Goal: Task Accomplishment & Management: Complete application form

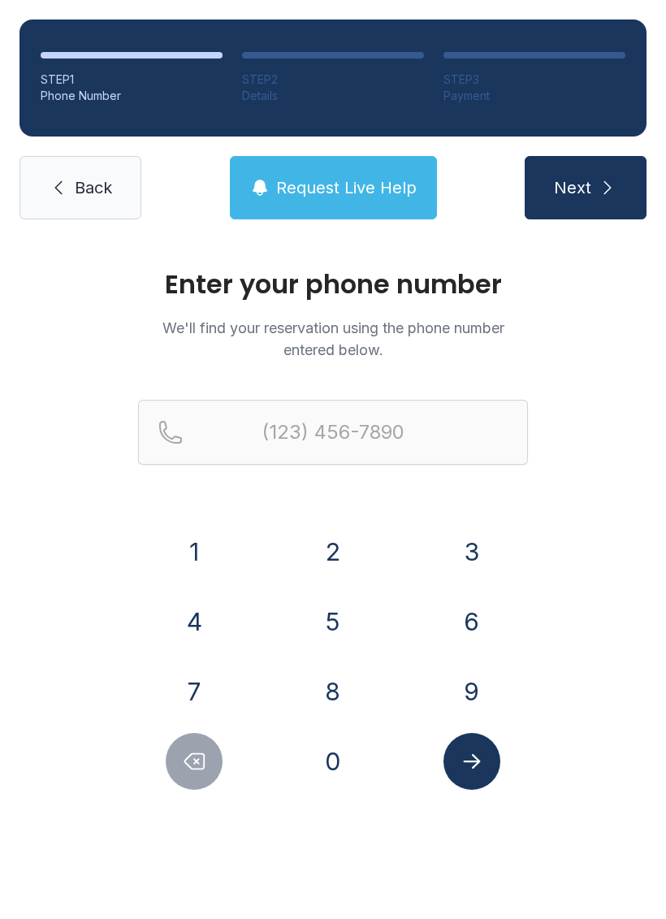
click at [479, 689] on button "9" at bounding box center [472, 691] width 57 height 57
click at [195, 700] on button "7" at bounding box center [194, 691] width 57 height 57
click at [479, 535] on button "3" at bounding box center [472, 551] width 57 height 57
click at [197, 624] on button "4" at bounding box center [194, 621] width 57 height 57
click at [198, 536] on button "1" at bounding box center [194, 551] width 57 height 57
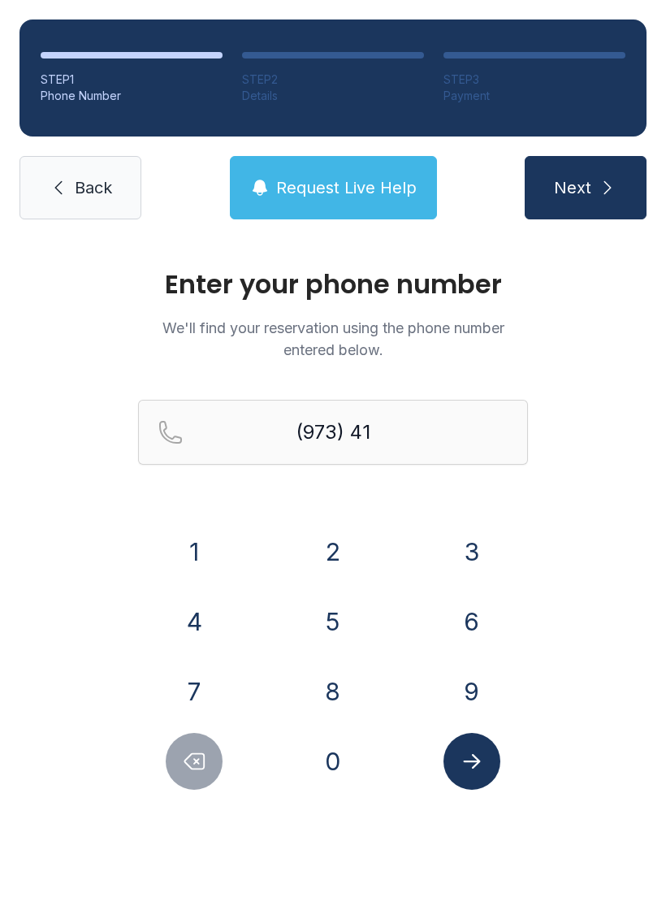
click at [203, 695] on button "7" at bounding box center [194, 691] width 57 height 57
click at [325, 540] on button "2" at bounding box center [333, 551] width 57 height 57
click at [327, 616] on button "5" at bounding box center [333, 621] width 57 height 57
click at [472, 679] on button "9" at bounding box center [472, 691] width 57 height 57
click at [475, 674] on button "9" at bounding box center [472, 691] width 57 height 57
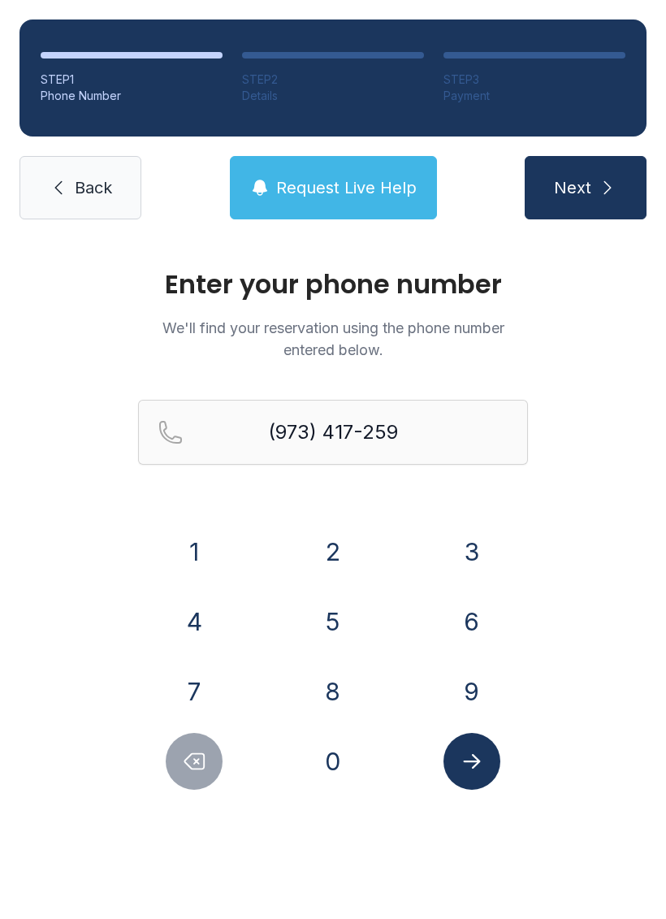
type input "[PHONE_NUMBER]"
click at [478, 750] on icon "Submit lookup form" at bounding box center [472, 761] width 24 height 24
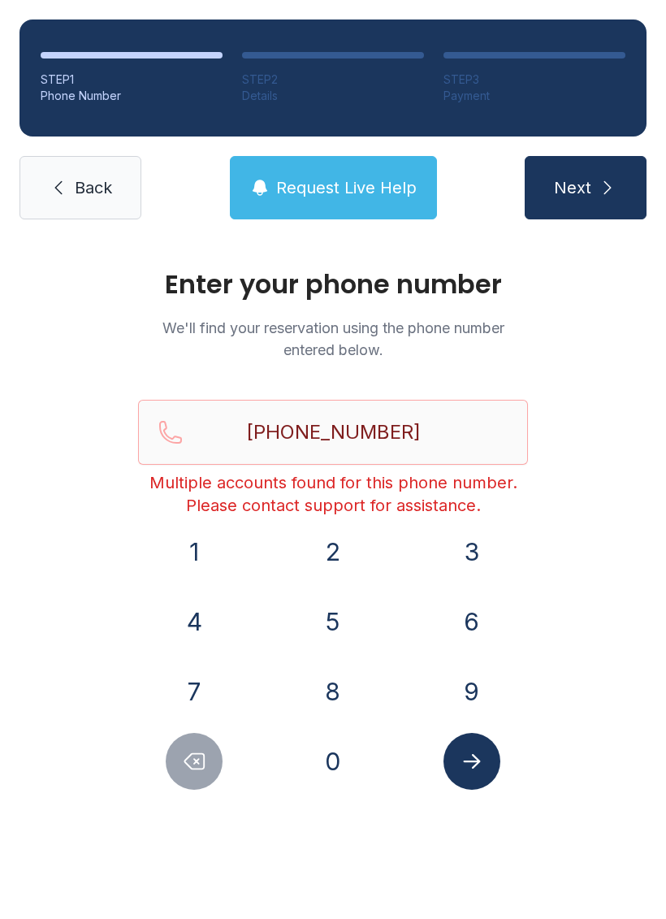
click at [489, 768] on button "Submit lookup form" at bounding box center [472, 761] width 57 height 57
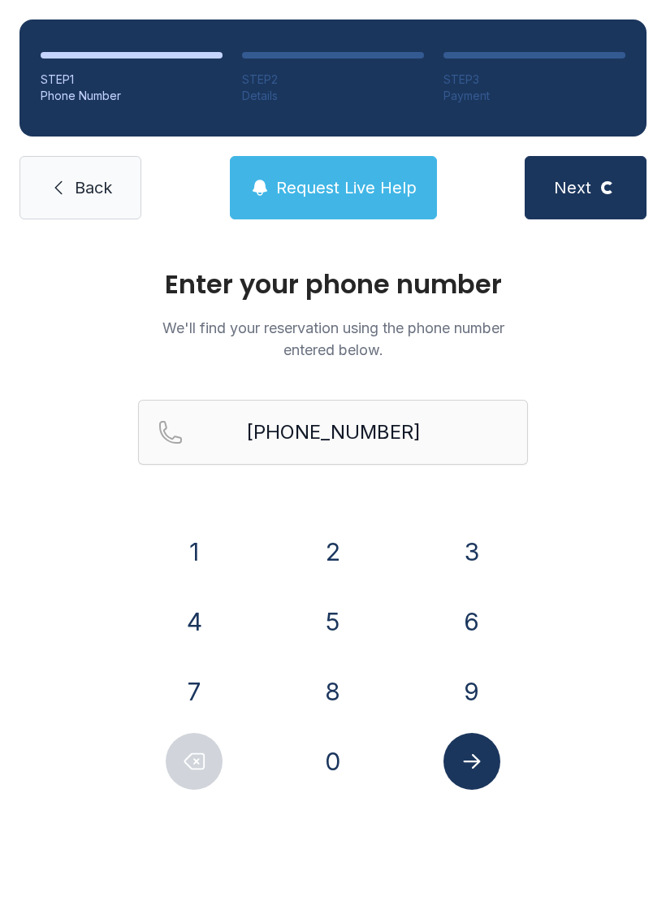
click at [461, 754] on icon "Submit lookup form" at bounding box center [472, 761] width 24 height 24
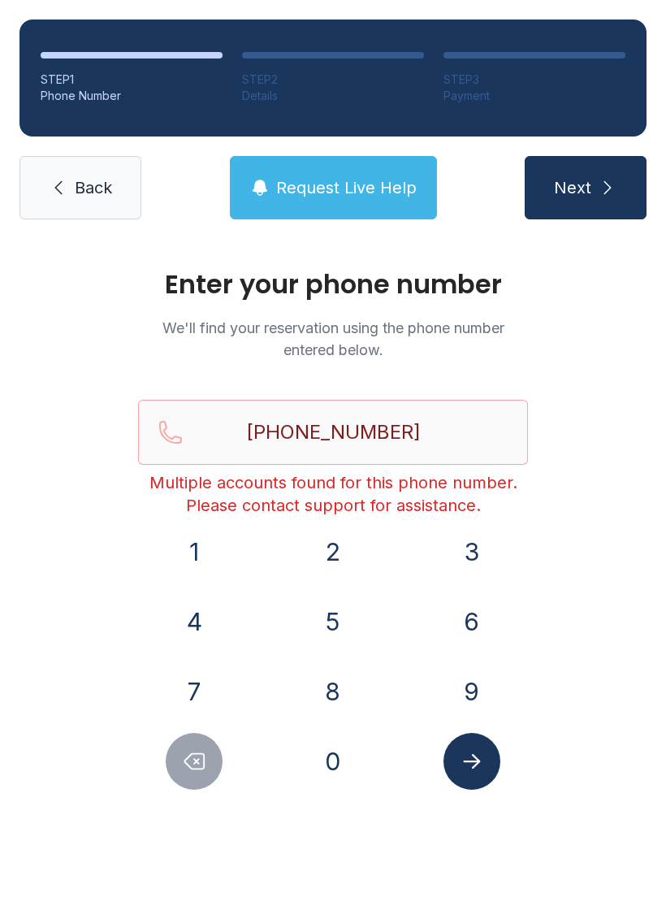
click at [360, 170] on button "Request Live Help" at bounding box center [333, 187] width 207 height 63
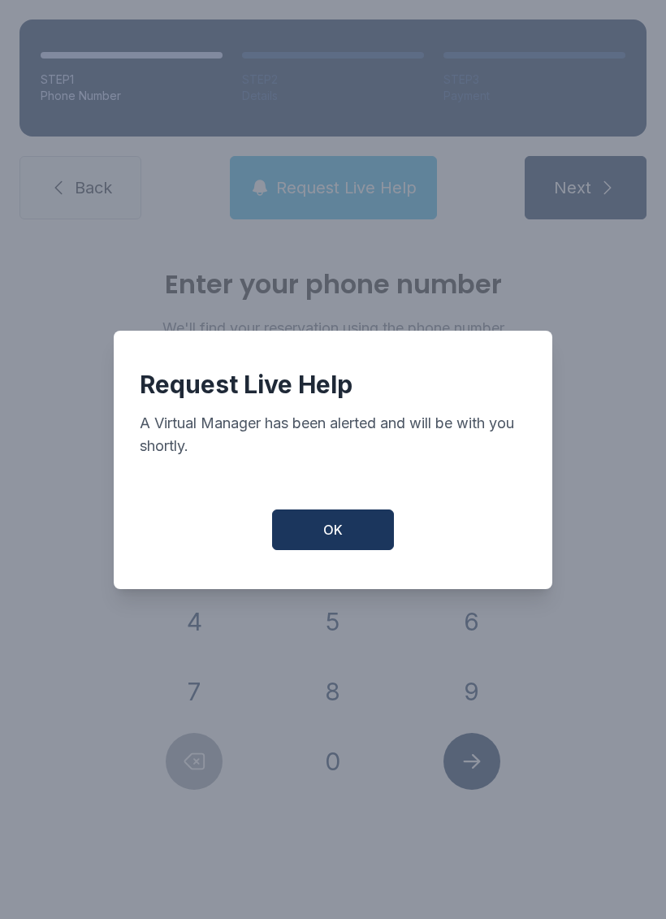
click at [360, 534] on button "OK" at bounding box center [333, 530] width 122 height 41
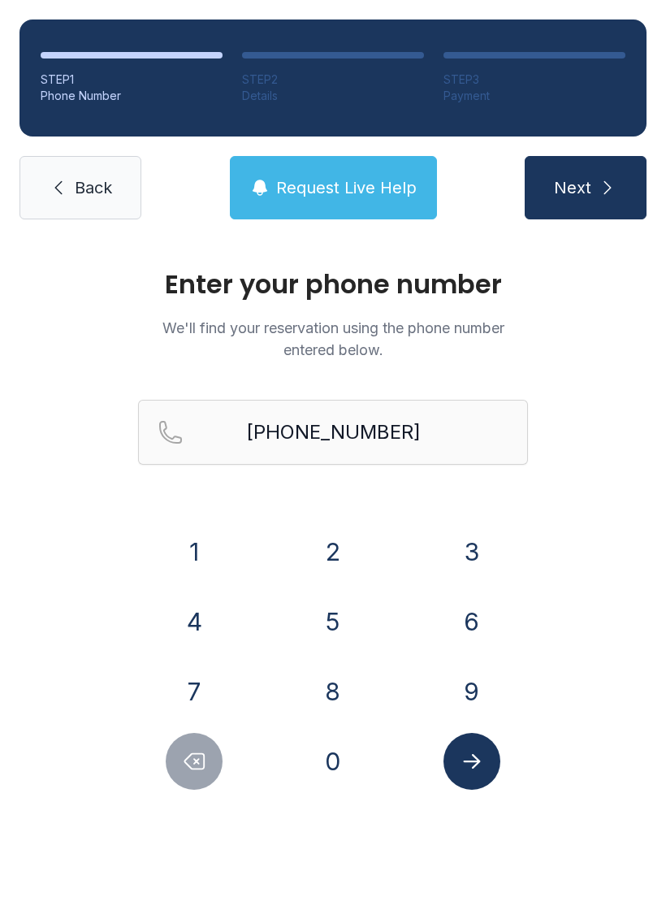
click at [477, 753] on icon "Submit lookup form" at bounding box center [472, 761] width 24 height 24
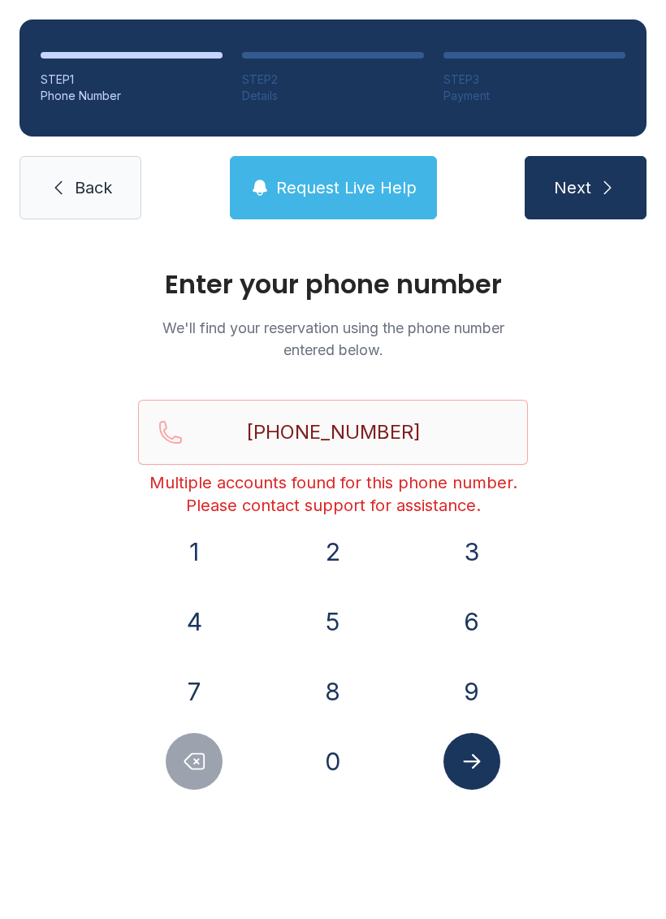
click at [132, 171] on link "Back" at bounding box center [81, 187] width 122 height 63
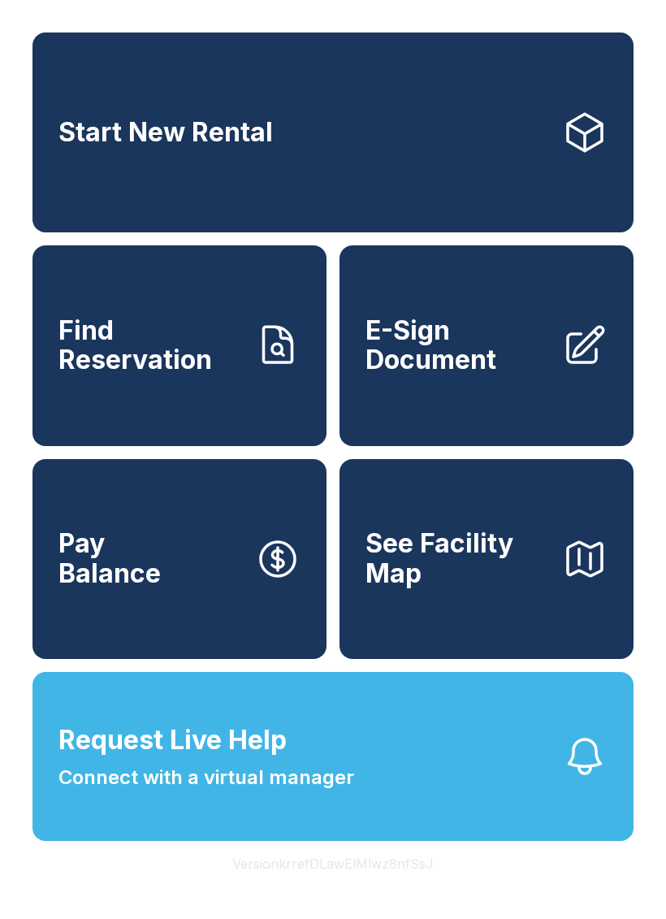
click at [141, 792] on span "Connect with a virtual manager" at bounding box center [207, 777] width 296 height 29
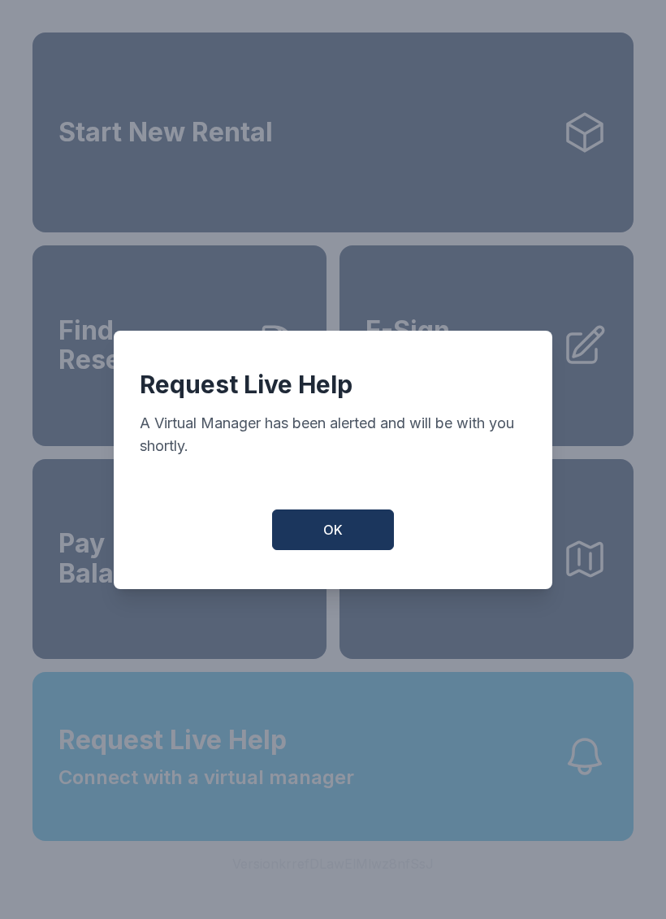
click at [285, 526] on button "OK" at bounding box center [333, 530] width 122 height 41
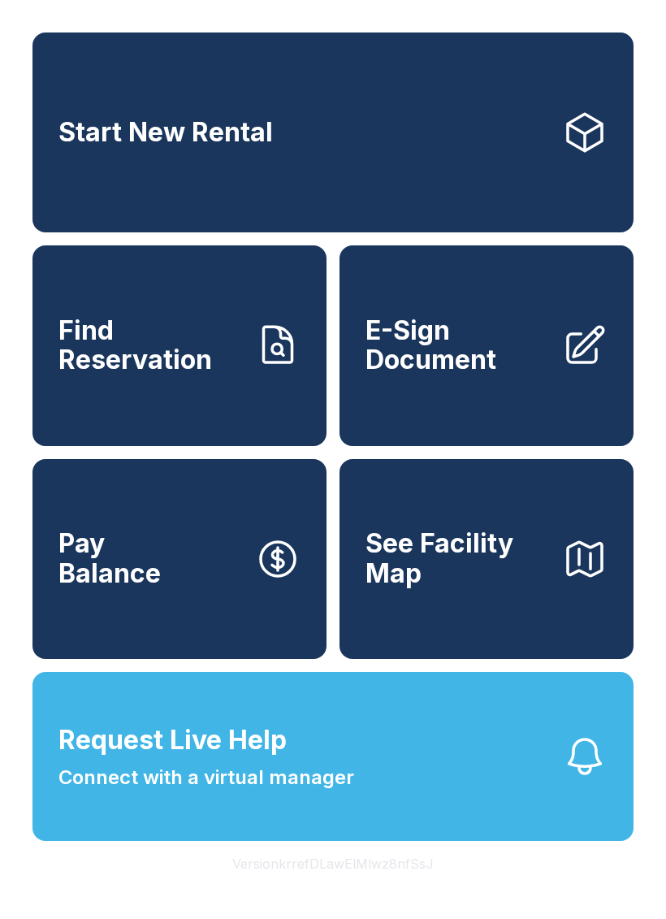
click at [197, 356] on span "Find Reservation" at bounding box center [151, 345] width 184 height 59
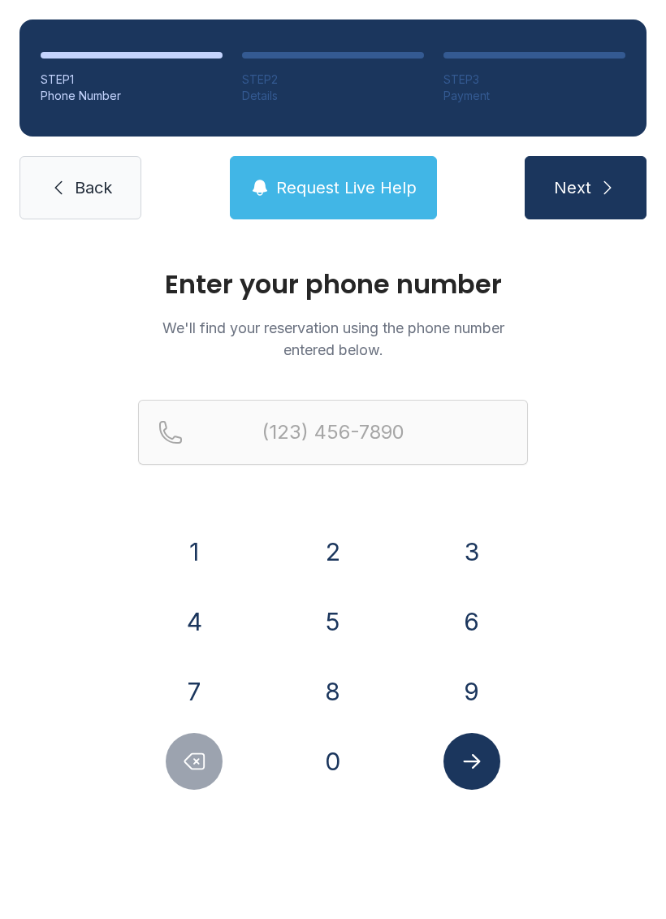
click at [485, 691] on button "9" at bounding box center [472, 691] width 57 height 57
click at [220, 689] on button "7" at bounding box center [194, 691] width 57 height 57
click at [492, 545] on button "3" at bounding box center [472, 551] width 57 height 57
click at [206, 618] on button "4" at bounding box center [194, 621] width 57 height 57
click at [202, 538] on button "1" at bounding box center [194, 551] width 57 height 57
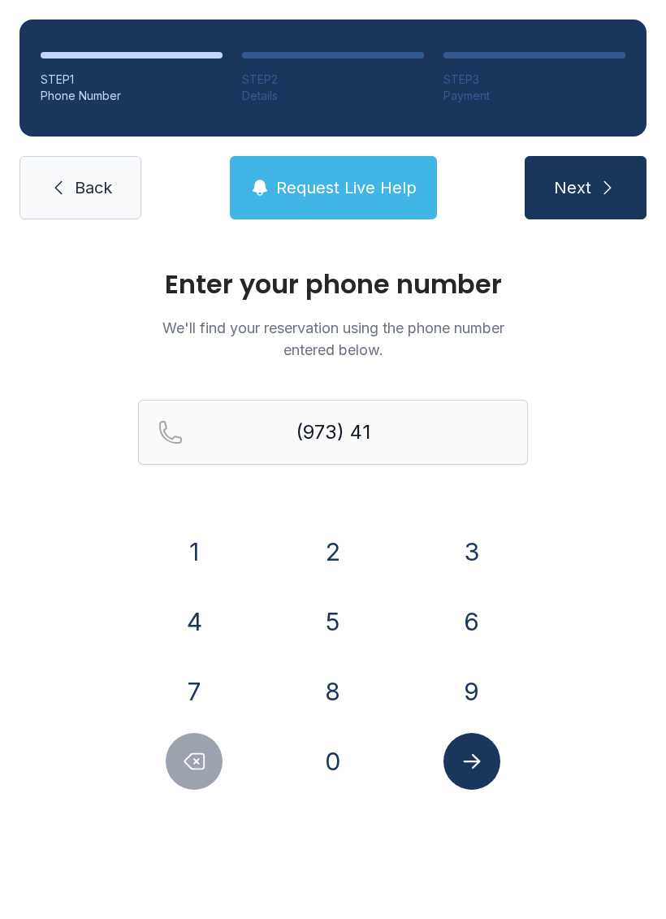
click at [206, 715] on button "7" at bounding box center [194, 691] width 57 height 57
click at [319, 535] on button "2" at bounding box center [333, 551] width 57 height 57
click at [327, 631] on button "5" at bounding box center [333, 621] width 57 height 57
click at [462, 689] on button "9" at bounding box center [472, 691] width 57 height 57
click at [465, 679] on button "9" at bounding box center [472, 691] width 57 height 57
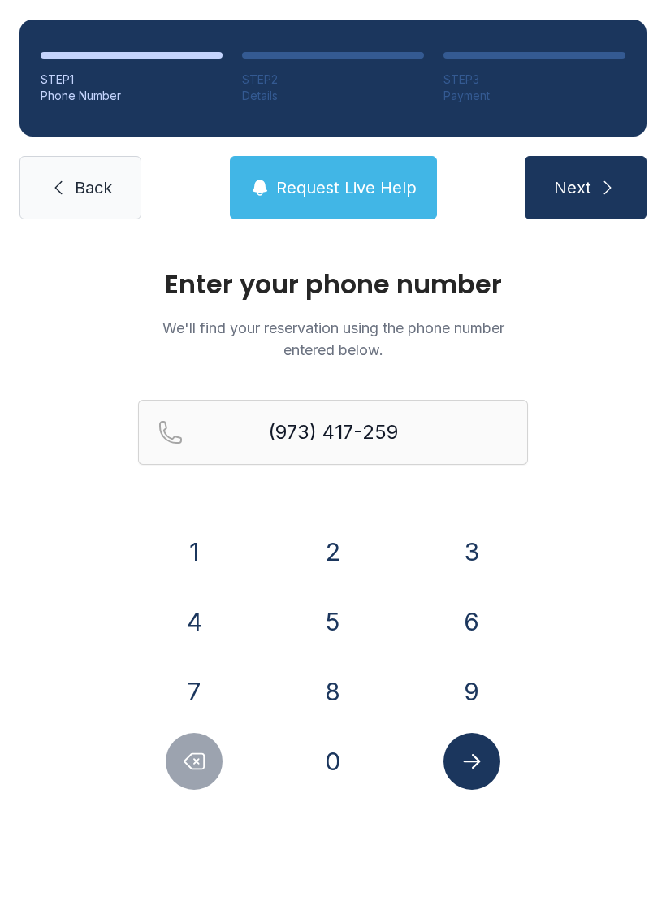
type input "[PHONE_NUMBER]"
click at [500, 765] on button "Submit lookup form" at bounding box center [472, 761] width 57 height 57
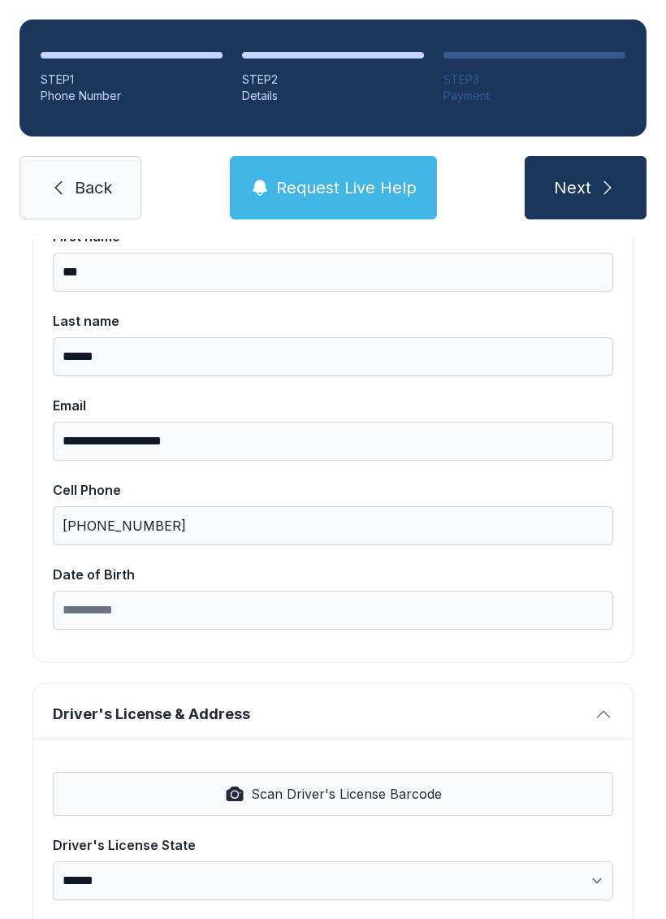
scroll to position [223, 0]
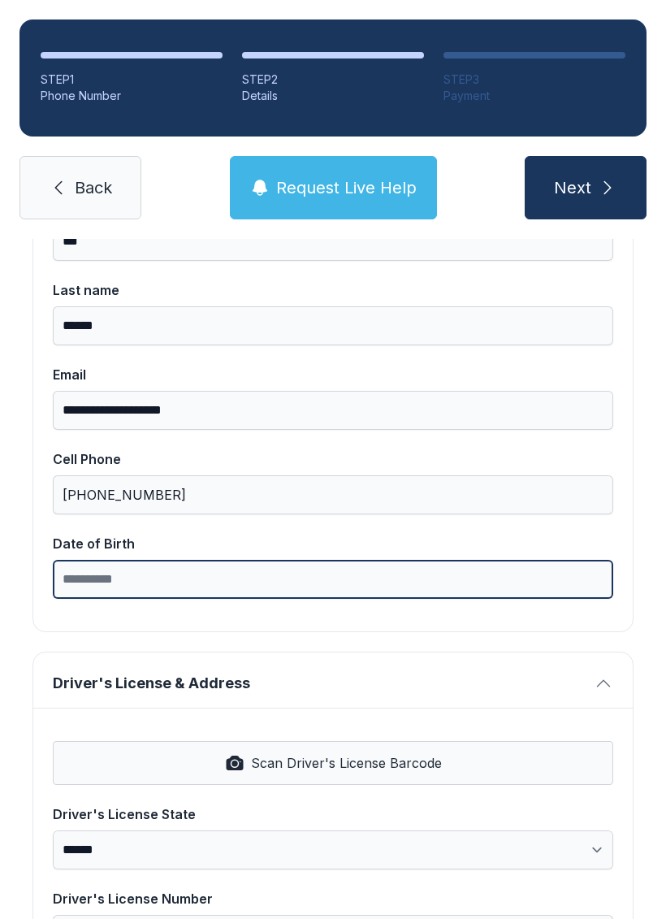
click at [134, 565] on input "Date of Birth" at bounding box center [333, 579] width 561 height 39
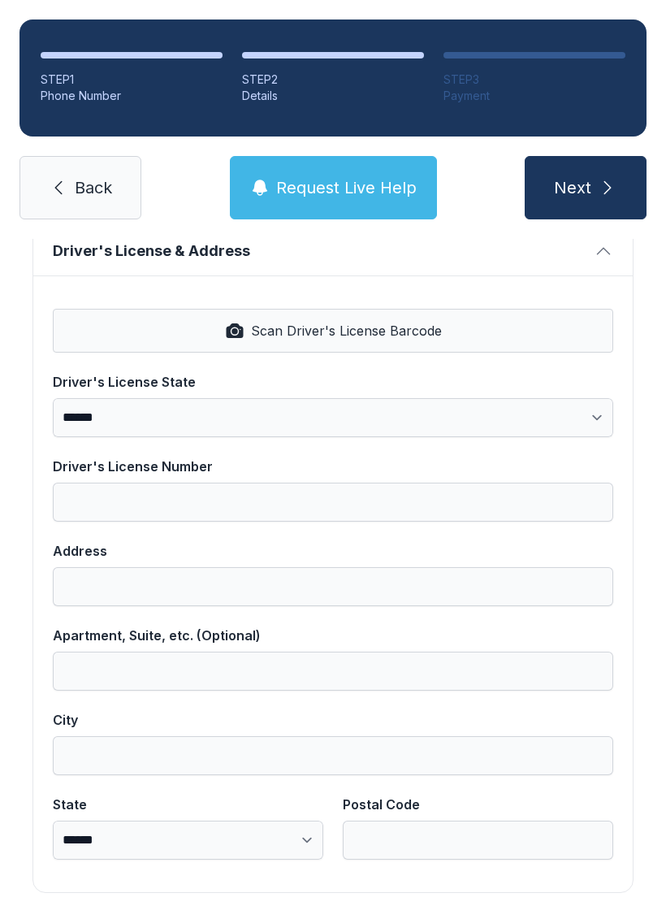
scroll to position [655, 0]
type input "**********"
click at [396, 331] on span "Scan Driver's License Barcode" at bounding box center [346, 332] width 191 height 20
select select "**"
type input "*********"
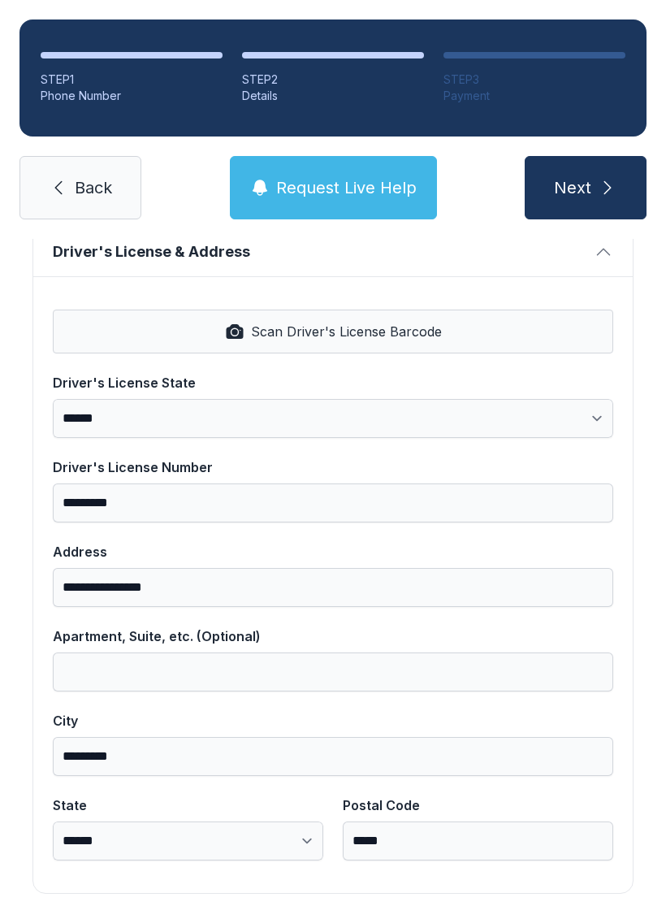
type input "**********"
type input "*********"
select select "**"
type input "*****"
click at [581, 158] on button "Next" at bounding box center [586, 187] width 122 height 63
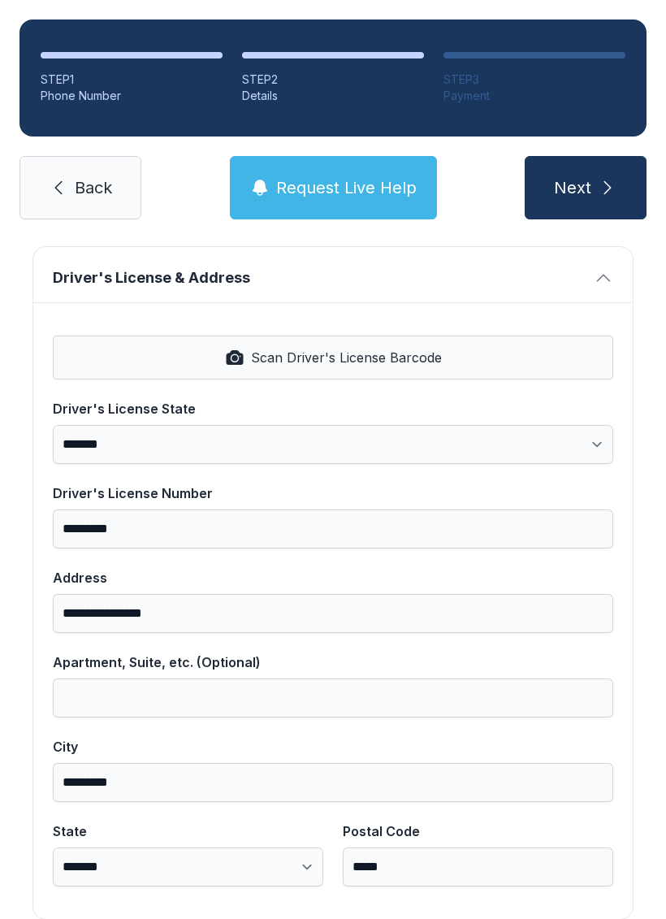
scroll to position [119, 0]
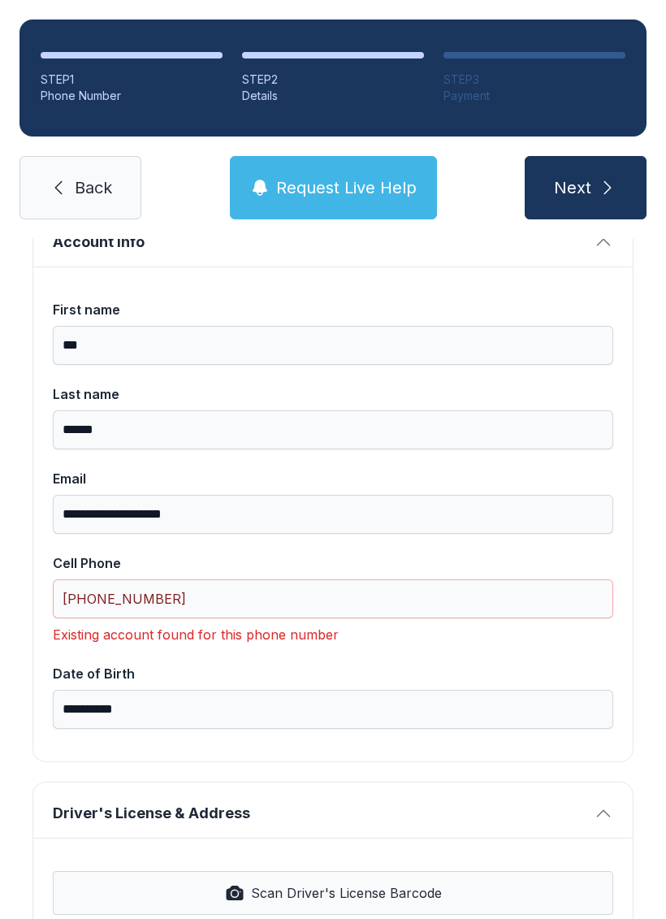
click at [118, 192] on link "Back" at bounding box center [81, 187] width 122 height 63
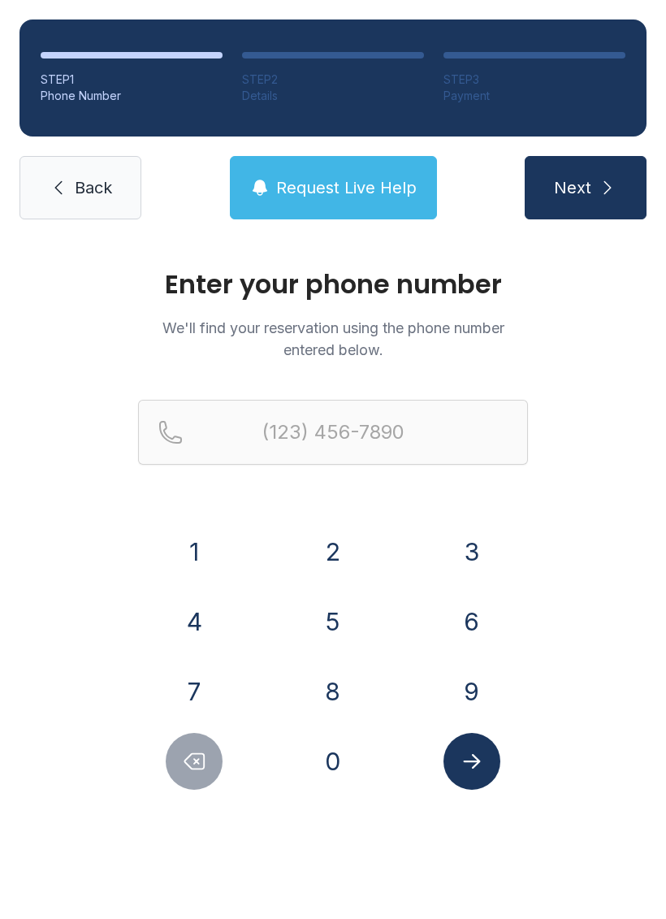
click at [60, 192] on icon at bounding box center [58, 188] width 7 height 14
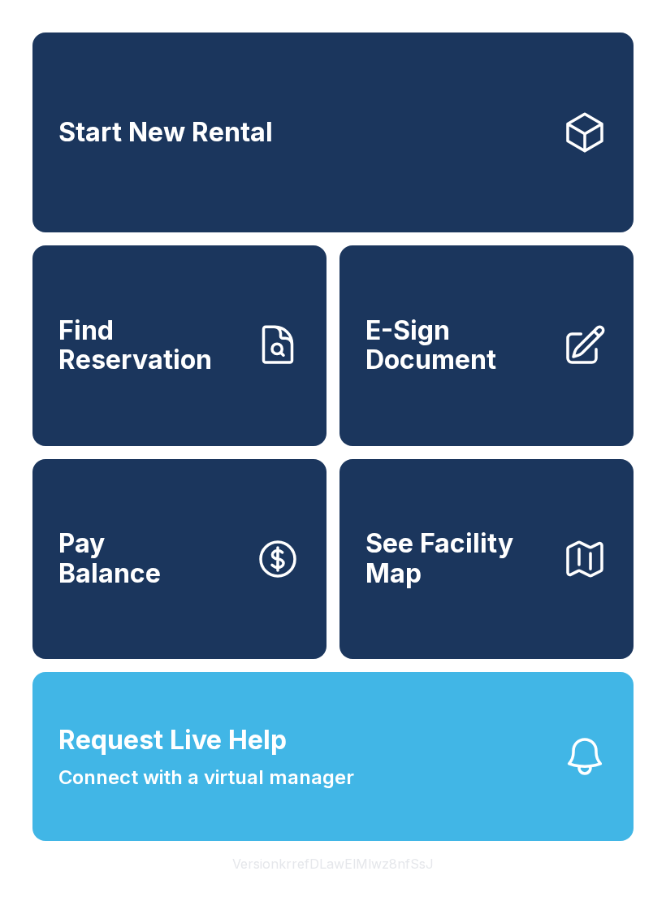
click at [478, 344] on span "E-Sign Document" at bounding box center [458, 345] width 184 height 59
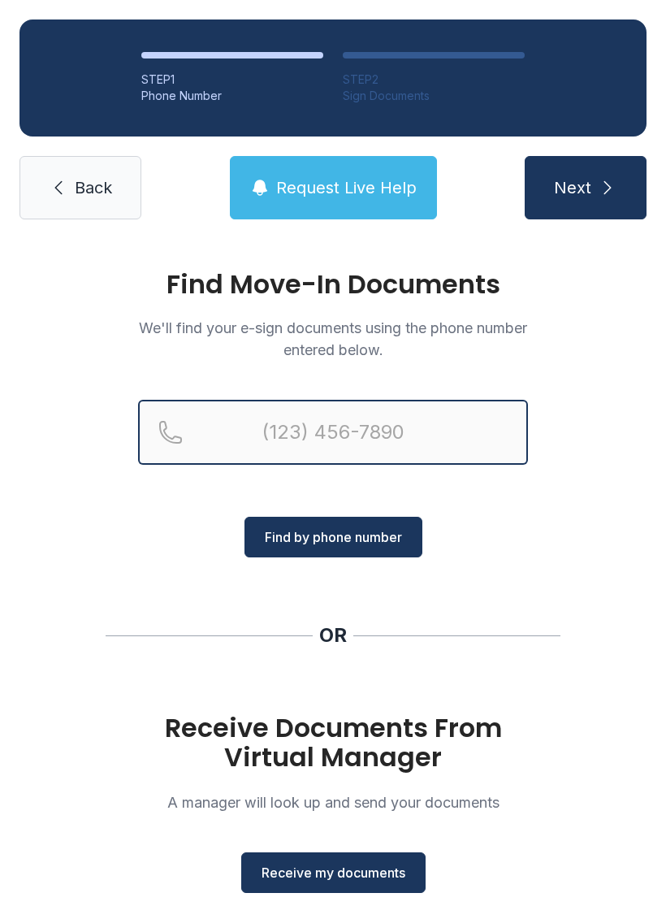
click at [387, 415] on input "Reservation phone number" at bounding box center [333, 432] width 390 height 65
type input "[PHONE_NUMBER]"
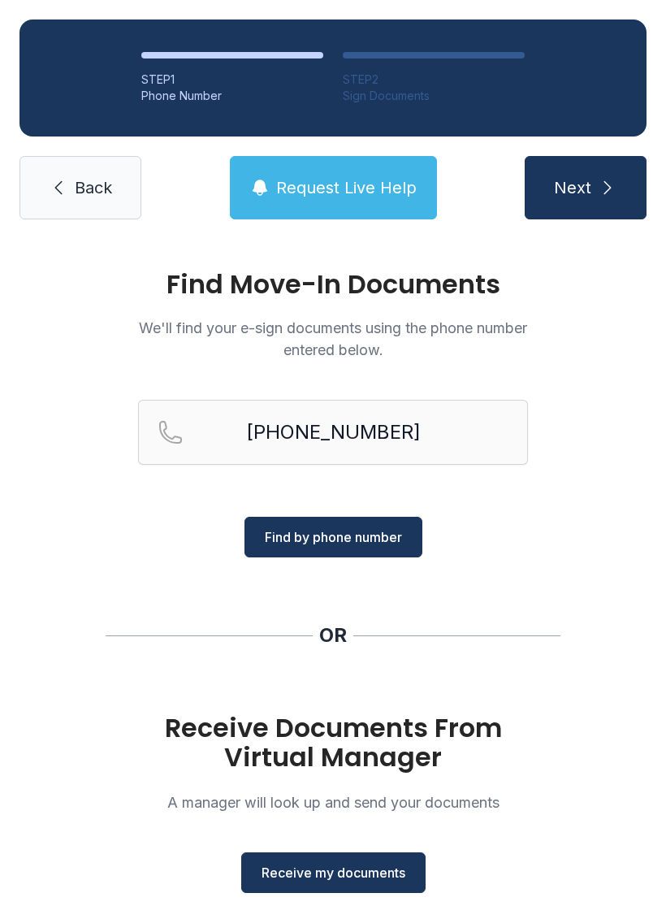
click at [381, 530] on span "Find by phone number" at bounding box center [333, 537] width 137 height 20
click at [338, 538] on span "Find by phone number" at bounding box center [333, 537] width 137 height 20
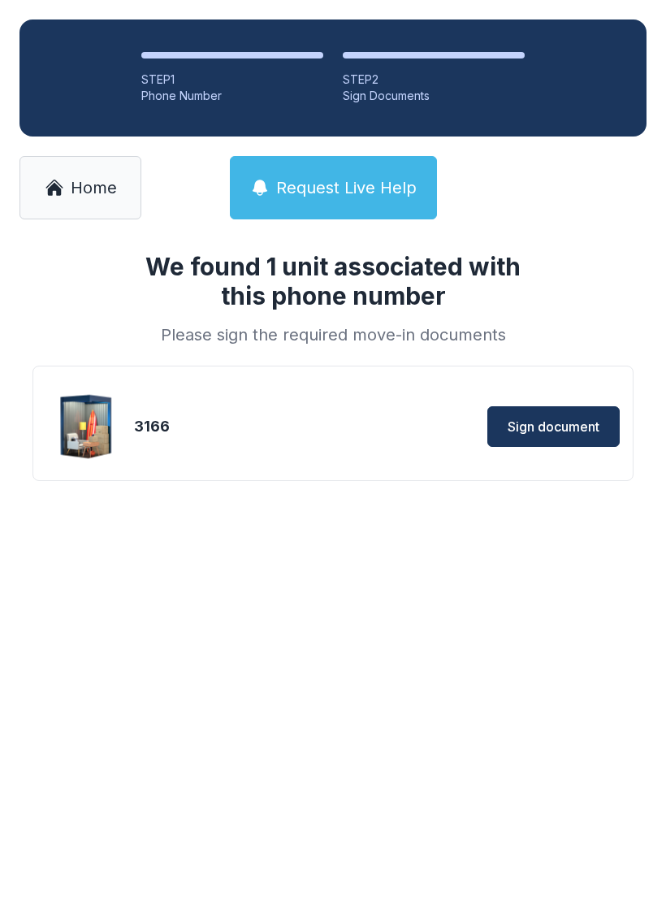
click at [584, 421] on span "Sign document" at bounding box center [554, 427] width 92 height 20
click at [90, 185] on span "Home" at bounding box center [94, 187] width 46 height 23
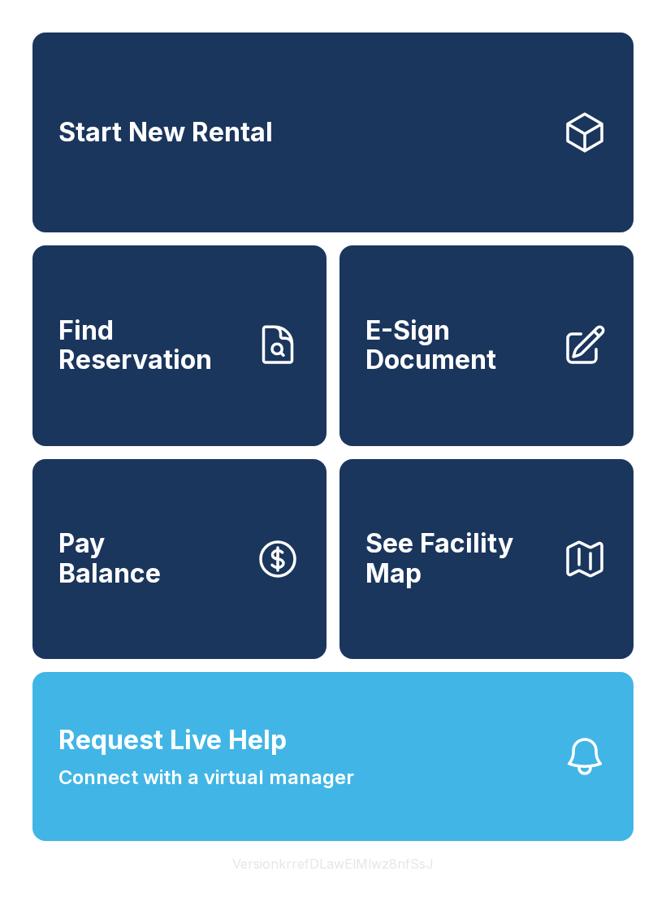
click at [340, 792] on span "Connect with a virtual manager" at bounding box center [207, 777] width 296 height 29
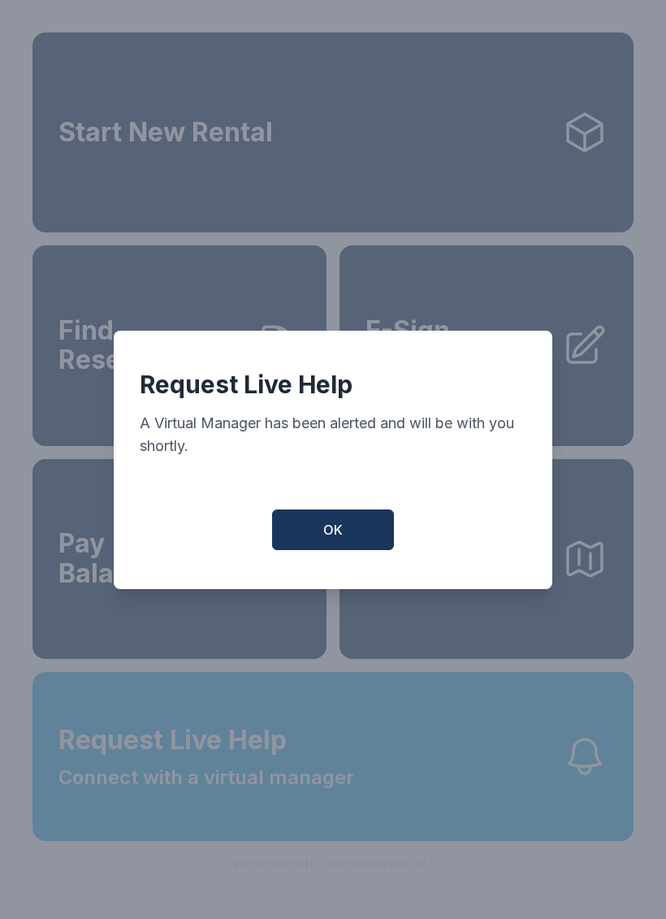
click at [330, 527] on button "OK" at bounding box center [333, 530] width 122 height 41
